Goal: Information Seeking & Learning: Understand process/instructions

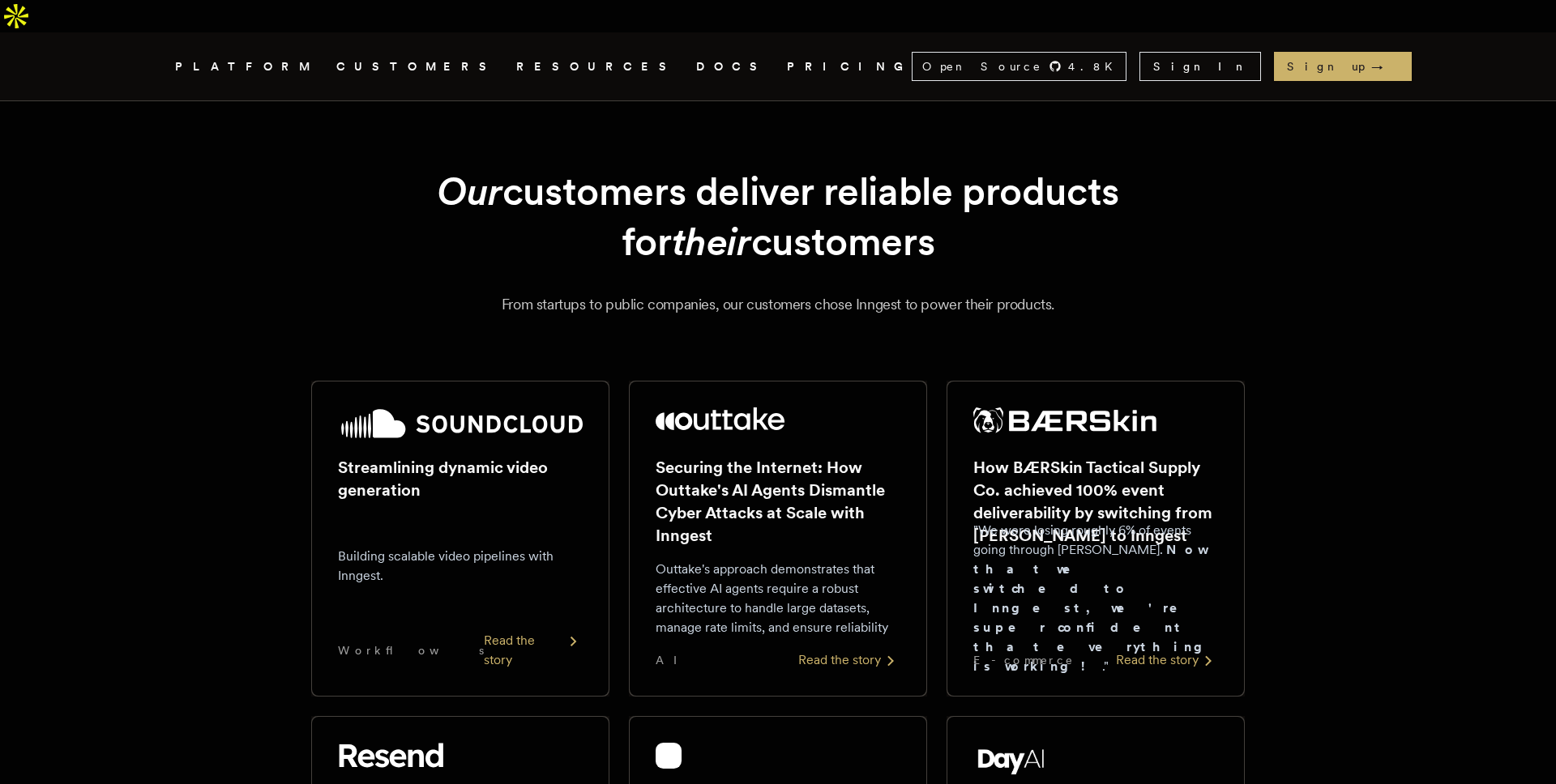
click at [594, 56] on div "PLATFORM CUSTOMERS RESOURCES DOCS PRICING" at bounding box center [544, 66] width 737 height 20
click at [697, 56] on link "DOCS" at bounding box center [732, 66] width 71 height 20
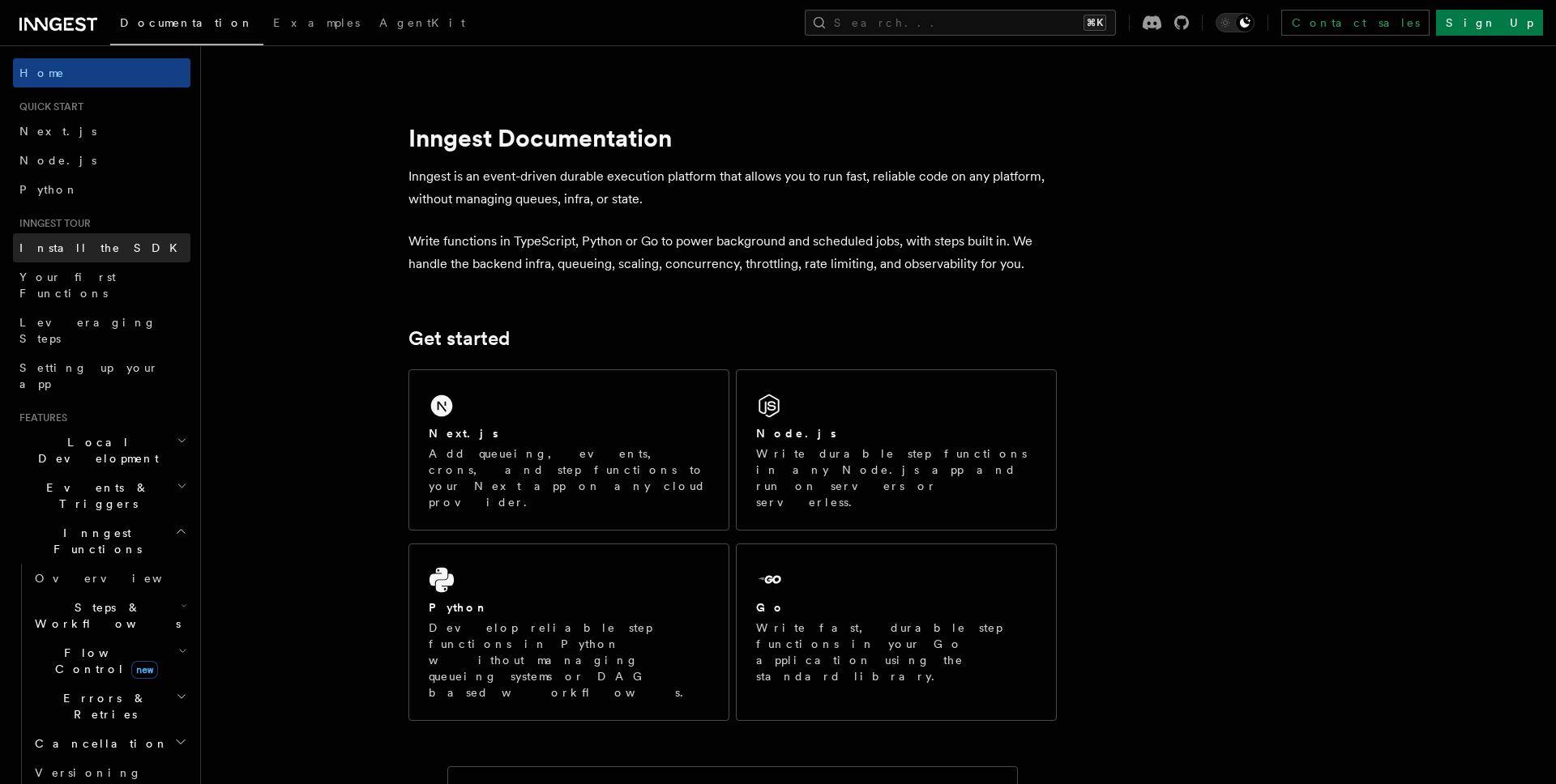
click at [112, 235] on link "Install the SDK" at bounding box center [101, 248] width 177 height 29
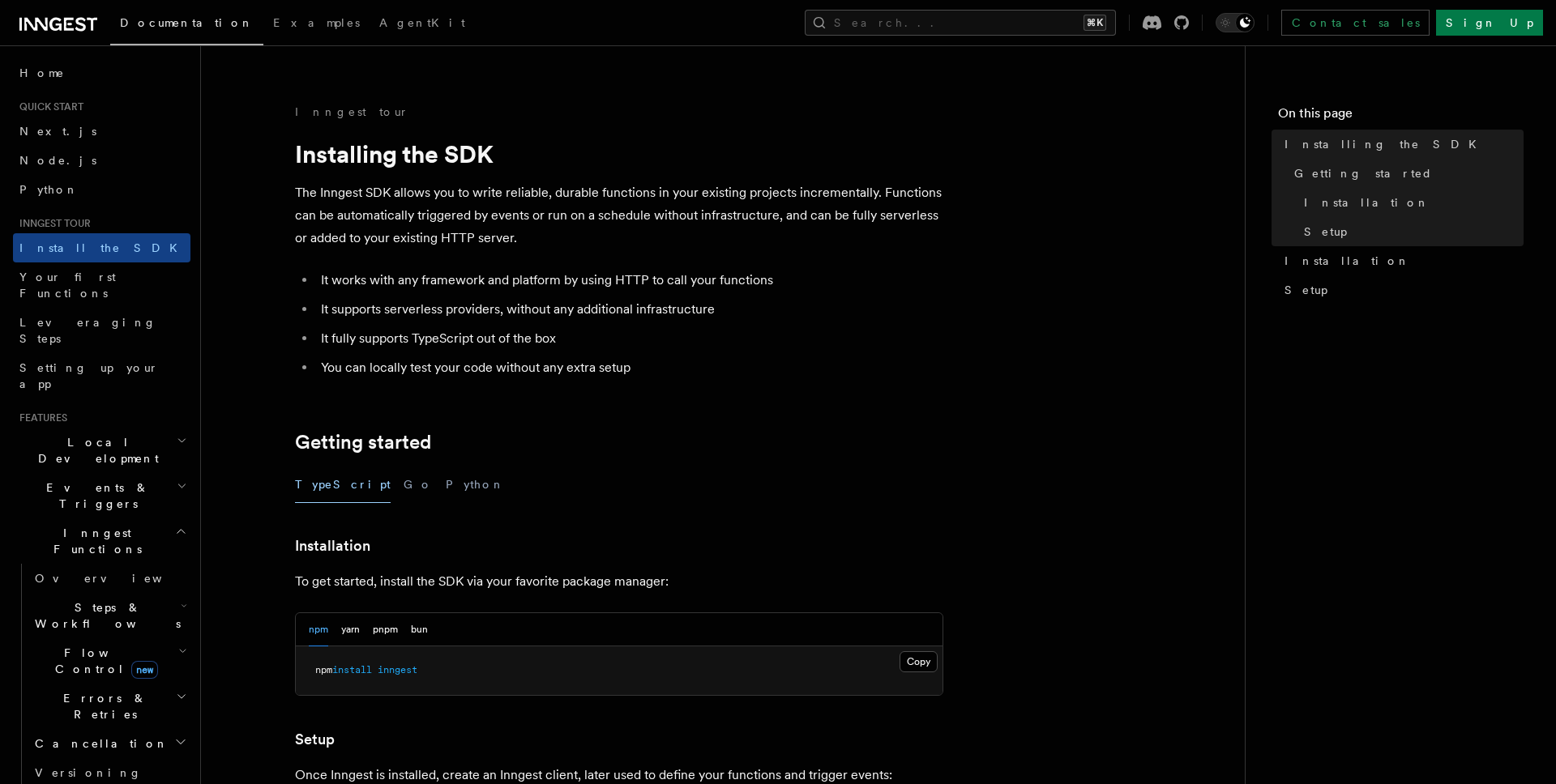
click at [81, 106] on span "Quick start" at bounding box center [48, 106] width 70 height 13
click at [81, 79] on link "Home" at bounding box center [101, 73] width 177 height 29
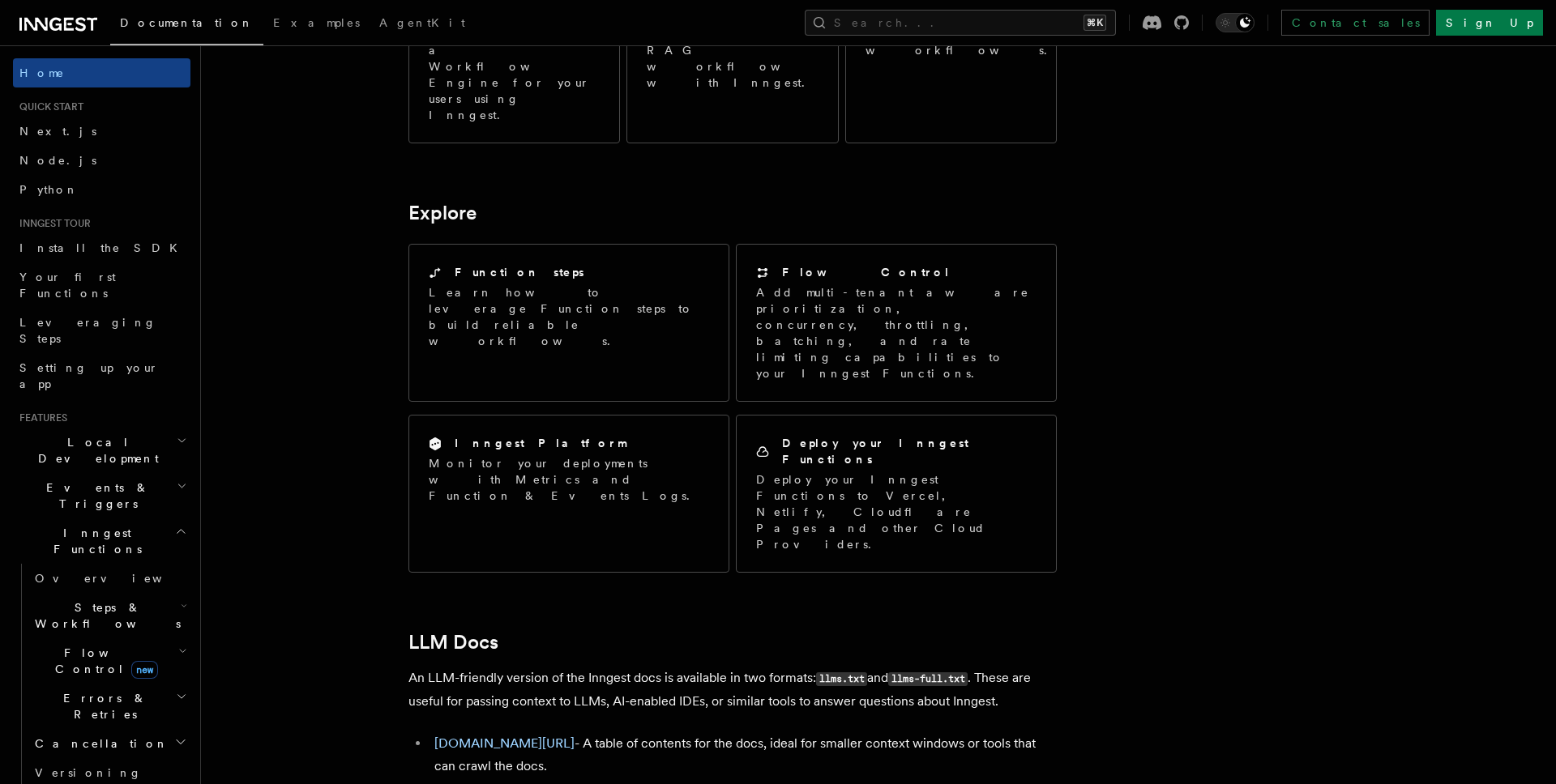
scroll to position [1226, 0]
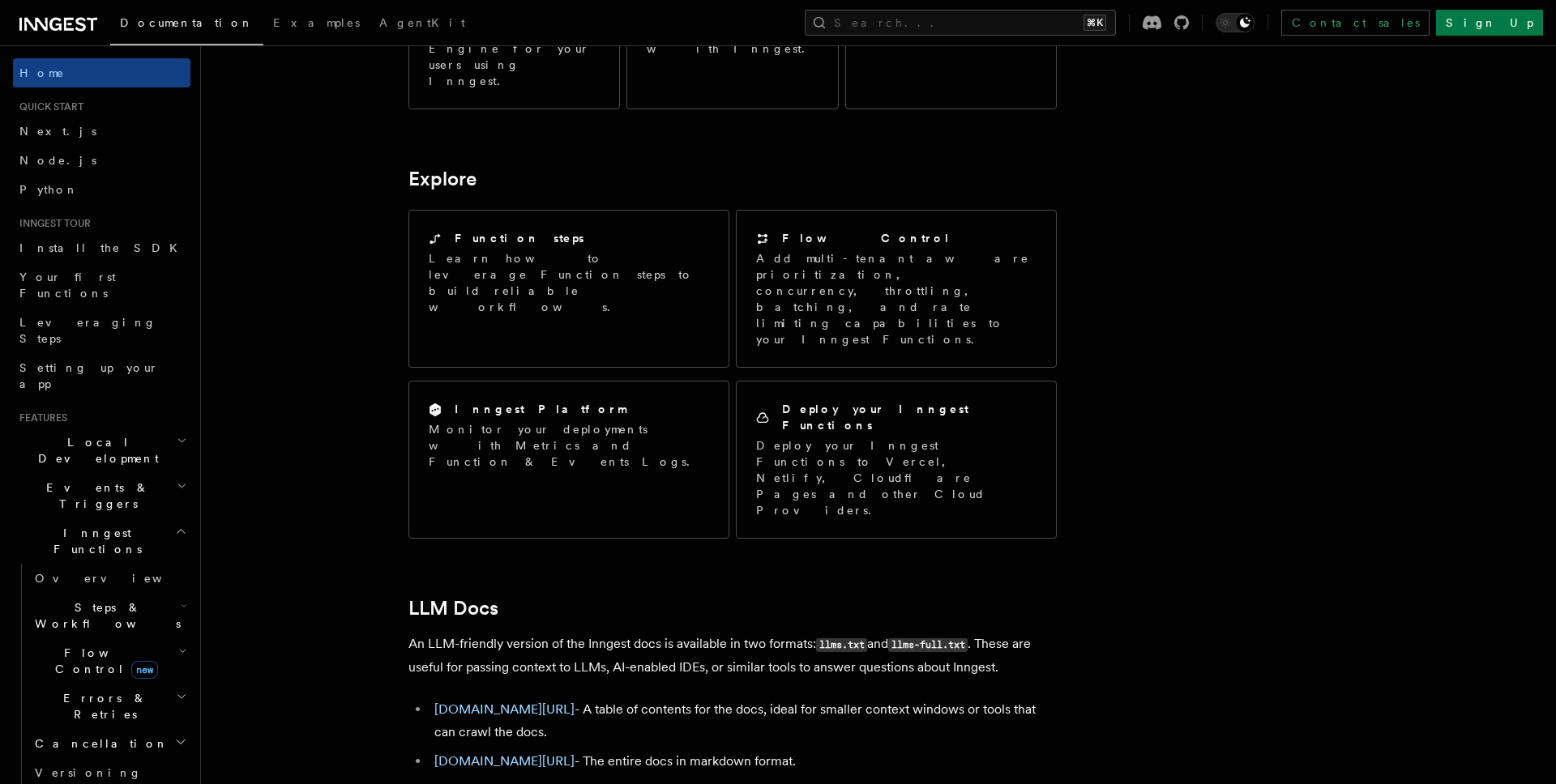
click at [1212, 316] on article "Inngest Documentation Inngest is an event-driven durable execution platform tha…" at bounding box center [836, 87] width 1219 height 2417
